Goal: Complete application form

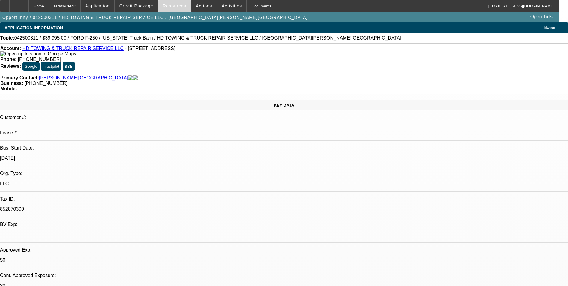
select select "0"
select select "0.1"
select select "1"
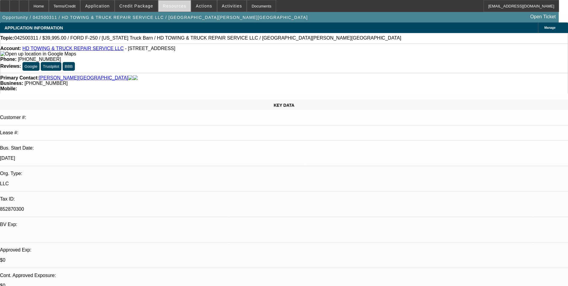
select select "4"
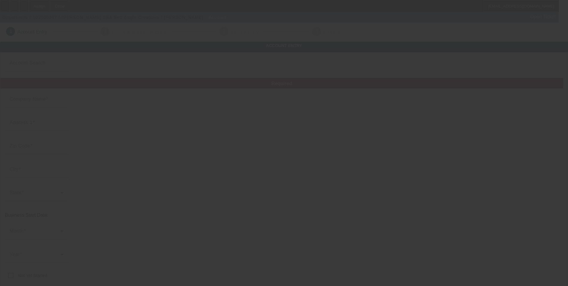
type input "Suzanne Harris"
type input "155 Swann Rd"
type input "23040"
type input "Cumberland"
type input "(804) 492-9656"
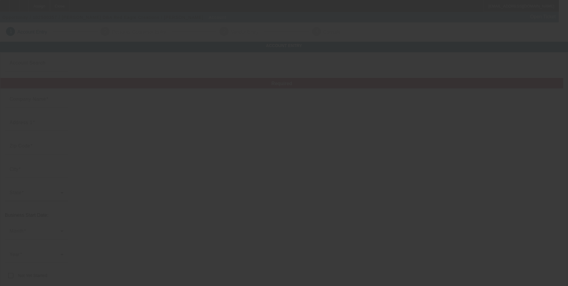
type input "Red Eagle Creations"
type input "redeaglecreation@aol.com"
type input "Cumberland"
type input "https://REDEAGLECREATIONS.COM"
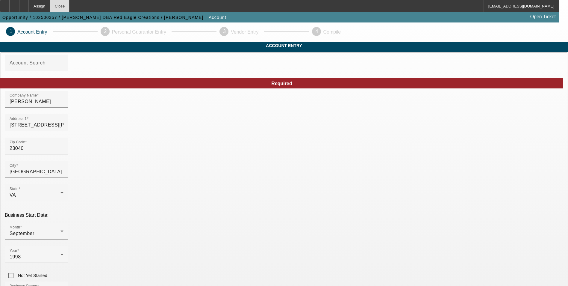
click at [69, 7] on div "Close" at bounding box center [59, 6] width 19 height 12
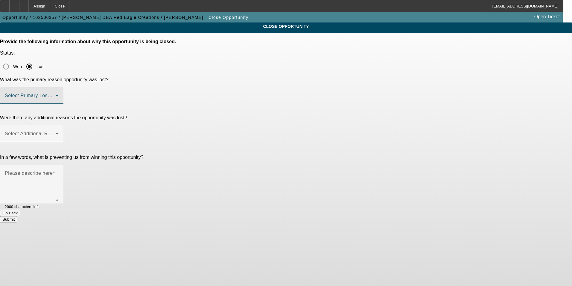
click at [56, 94] on span at bounding box center [30, 97] width 51 height 7
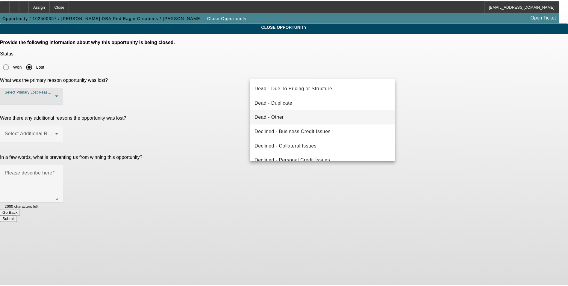
scroll to position [60, 0]
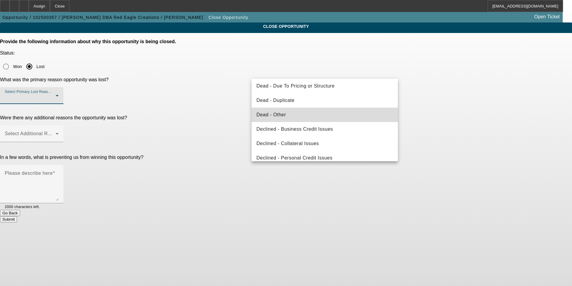
click at [328, 118] on mat-option "Dead - Other" at bounding box center [325, 114] width 146 height 14
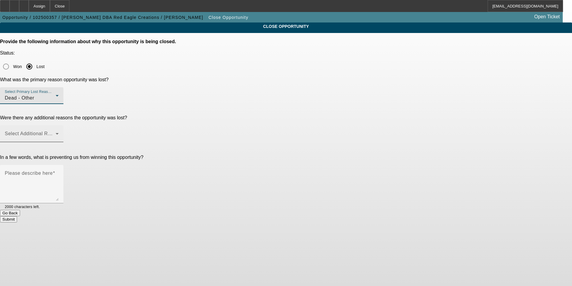
click at [56, 132] on span at bounding box center [30, 135] width 51 height 7
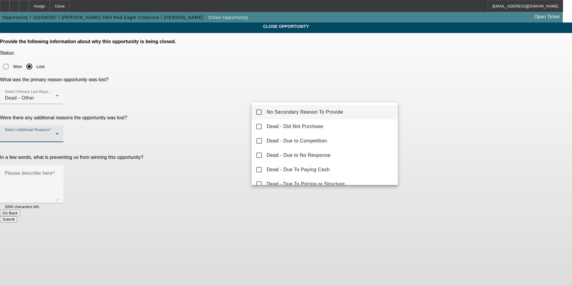
click at [324, 107] on mat-option "No Secondary Reason To Provide" at bounding box center [325, 112] width 146 height 14
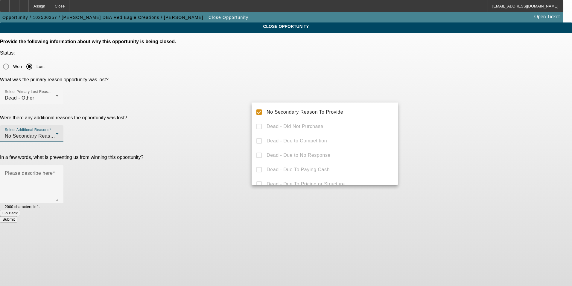
click at [252, 234] on div at bounding box center [286, 143] width 572 height 286
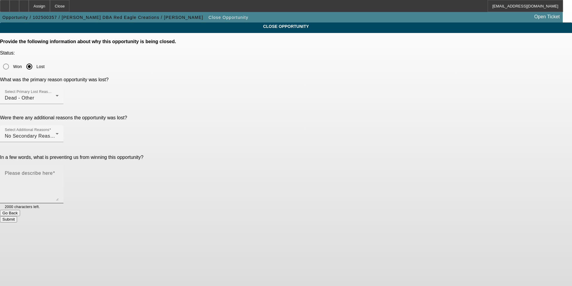
drag, startPoint x: 310, startPoint y: 116, endPoint x: 311, endPoint y: 119, distance: 4.1
click at [59, 165] on div "Please describe here" at bounding box center [32, 184] width 54 height 38
type textarea "N/A"
click at [17, 216] on button "Submit" at bounding box center [8, 219] width 17 height 6
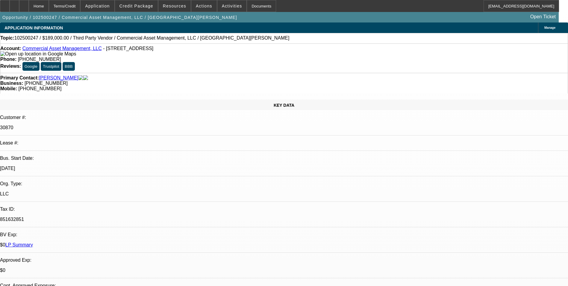
select select "0"
select select "2"
select select "0.1"
select select "4"
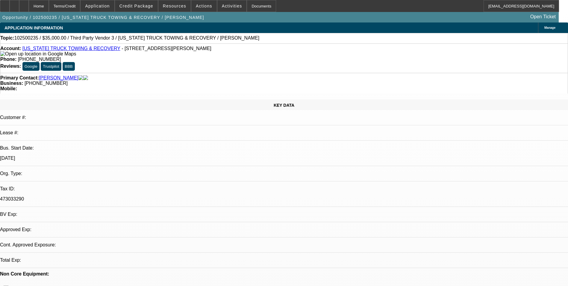
select select "0"
select select "2"
select select "0.1"
select select "4"
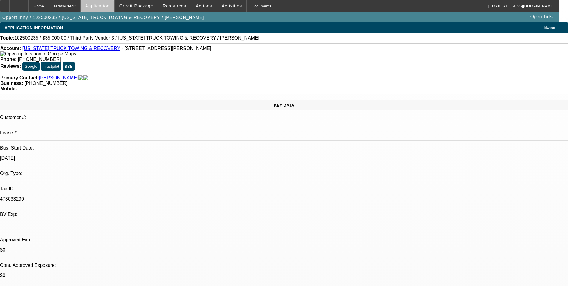
click at [110, 5] on span "Application" at bounding box center [97, 6] width 25 height 5
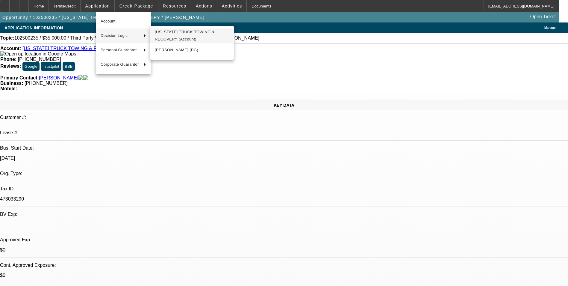
click at [174, 39] on span "[US_STATE] TRUCK TOWING & RECOVERY (Account)" at bounding box center [192, 35] width 74 height 14
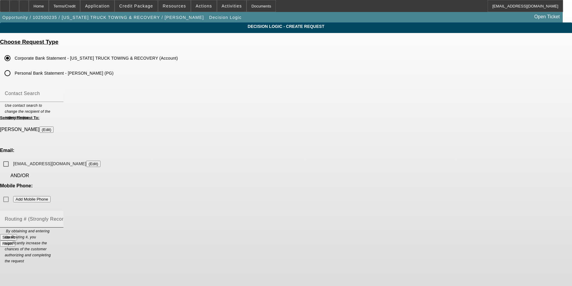
click at [86, 216] on mat-label "Routing # (Strongly Recommended)" at bounding box center [45, 218] width 81 height 5
click at [59, 218] on input "Routing # (Strongly Recommended)" at bounding box center [32, 221] width 54 height 7
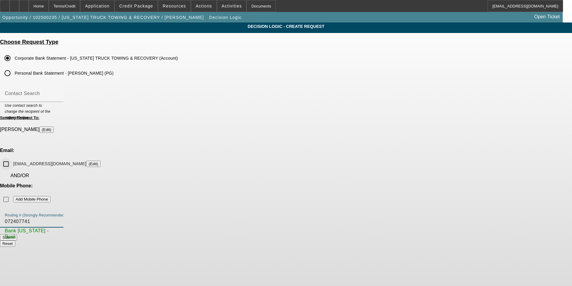
type input "072407741"
click at [12, 158] on input "[EMAIL_ADDRESS][DOMAIN_NAME] (Edit)" at bounding box center [6, 164] width 12 height 12
checkbox input "true"
click at [17, 234] on button "Submit" at bounding box center [8, 237] width 17 height 6
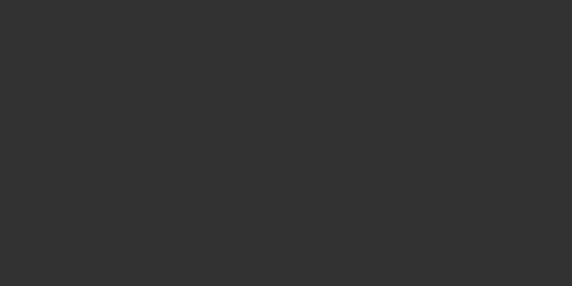
select select "0"
select select "2"
select select "0.1"
select select "4"
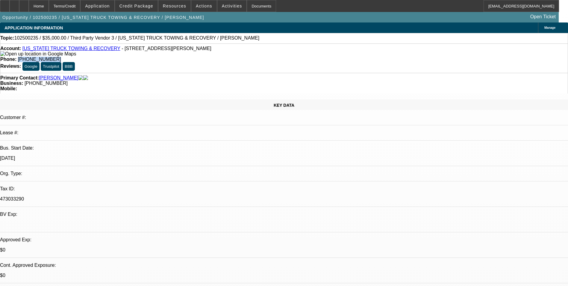
drag, startPoint x: 234, startPoint y: 49, endPoint x: 208, endPoint y: 48, distance: 25.5
click at [208, 57] on div "Phone: [PHONE_NUMBER]" at bounding box center [283, 59] width 567 height 5
copy span "[PHONE_NUMBER]"
click at [230, 57] on div "Phone: [PHONE_NUMBER]" at bounding box center [283, 59] width 567 height 5
click at [146, 9] on span at bounding box center [136, 6] width 43 height 14
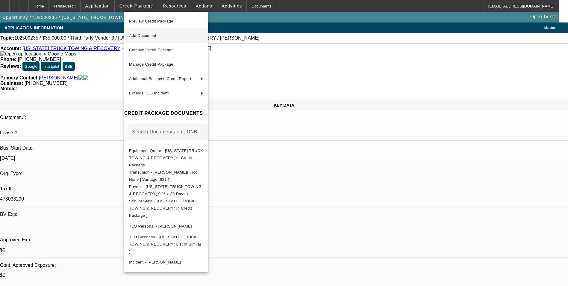
click at [153, 33] on span "Add Document" at bounding box center [166, 35] width 74 height 7
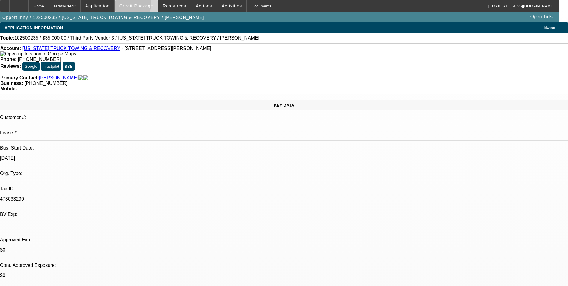
click at [133, 4] on span "Credit Package" at bounding box center [136, 6] width 34 height 5
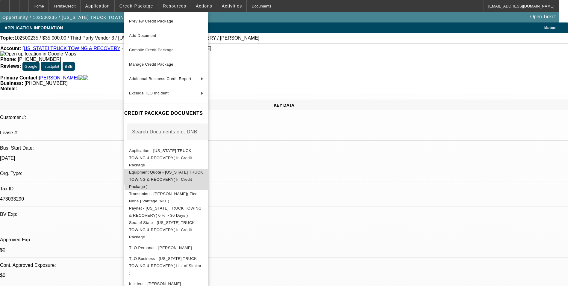
click at [203, 168] on span "Equipment Quote - [US_STATE] TRUCK TOWING & RECOVERY( In Credit Package )" at bounding box center [166, 179] width 74 height 22
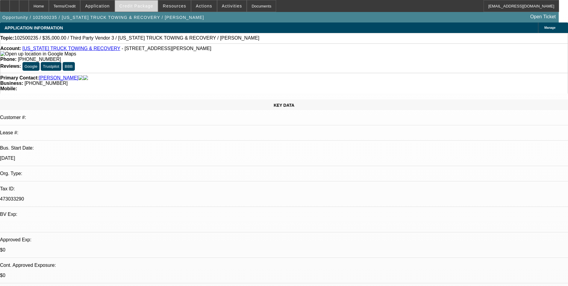
click at [146, 7] on span "Credit Package" at bounding box center [136, 6] width 34 height 5
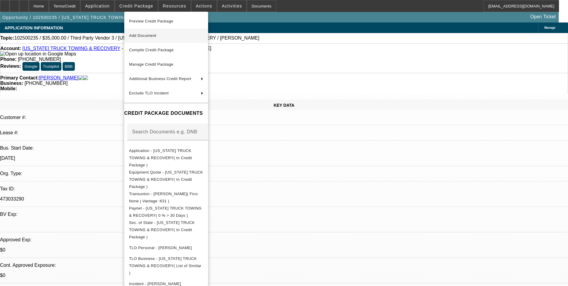
click at [162, 31] on button "Add Document" at bounding box center [166, 35] width 84 height 14
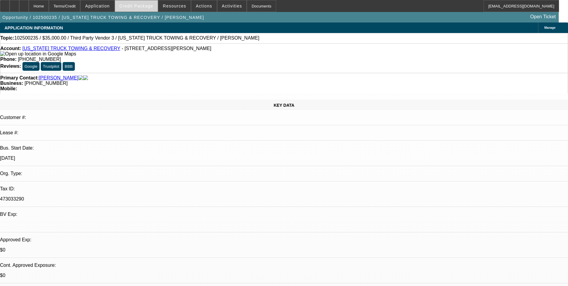
click at [136, 6] on span "Credit Package" at bounding box center [136, 6] width 34 height 5
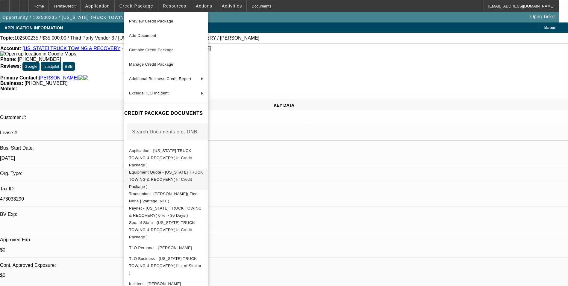
click at [193, 170] on span "Equipment Quote - [US_STATE] TRUCK TOWING & RECOVERY( In Credit Package )" at bounding box center [166, 179] width 74 height 19
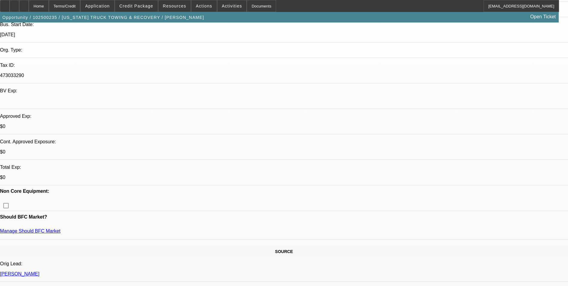
scroll to position [209, 0]
